Goal: Use online tool/utility: Utilize a website feature to perform a specific function

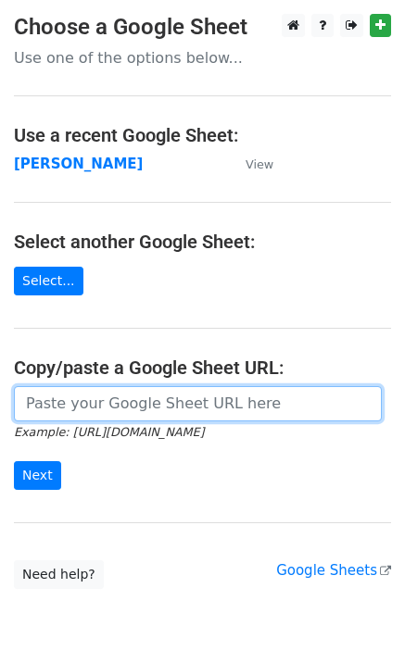
click at [64, 405] on input "url" at bounding box center [198, 403] width 368 height 35
paste input "https://docs.google.com/spreadsheets/d/1BYGVI45WQ4cz22B5xAjNLGlSM1xeazTwWyxZ3AO…"
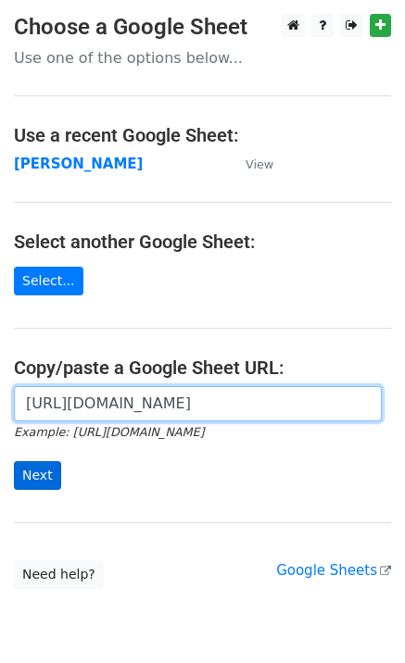
scroll to position [0, 420]
type input "https://docs.google.com/spreadsheets/d/1BYGVI45WQ4cz22B5xAjNLGlSM1xeazTwWyxZ3AO…"
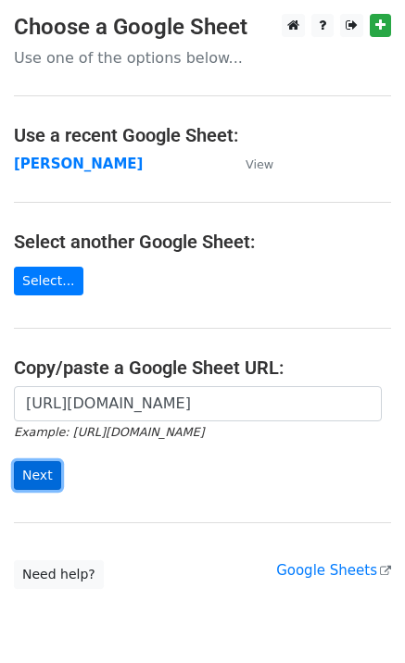
scroll to position [0, 0]
click at [41, 477] on input "Next" at bounding box center [37, 475] width 47 height 29
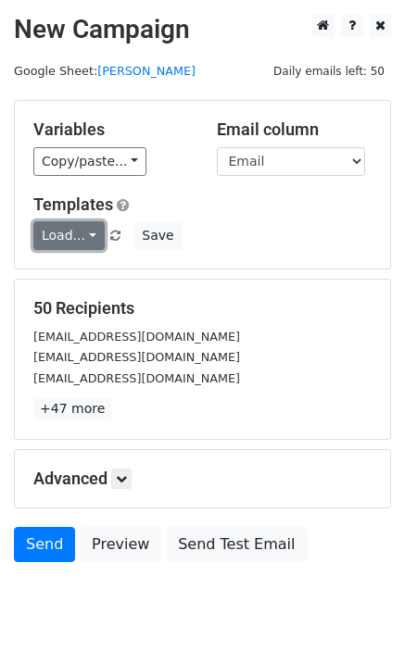
click at [69, 244] on link "Load..." at bounding box center [68, 235] width 71 height 29
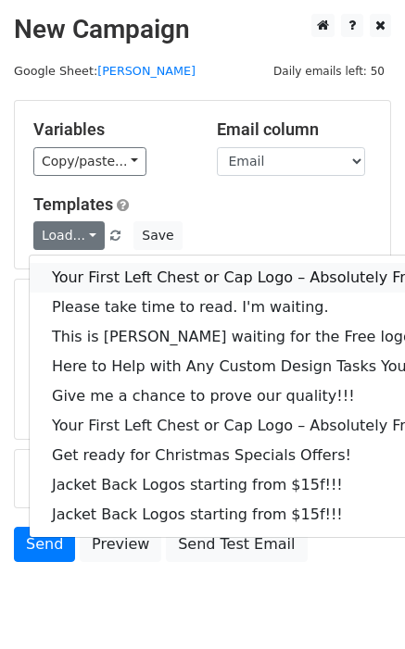
click at [116, 283] on link "Your First Left Chest or Cap Logo – Absolutely Free" at bounding box center [251, 278] width 442 height 30
